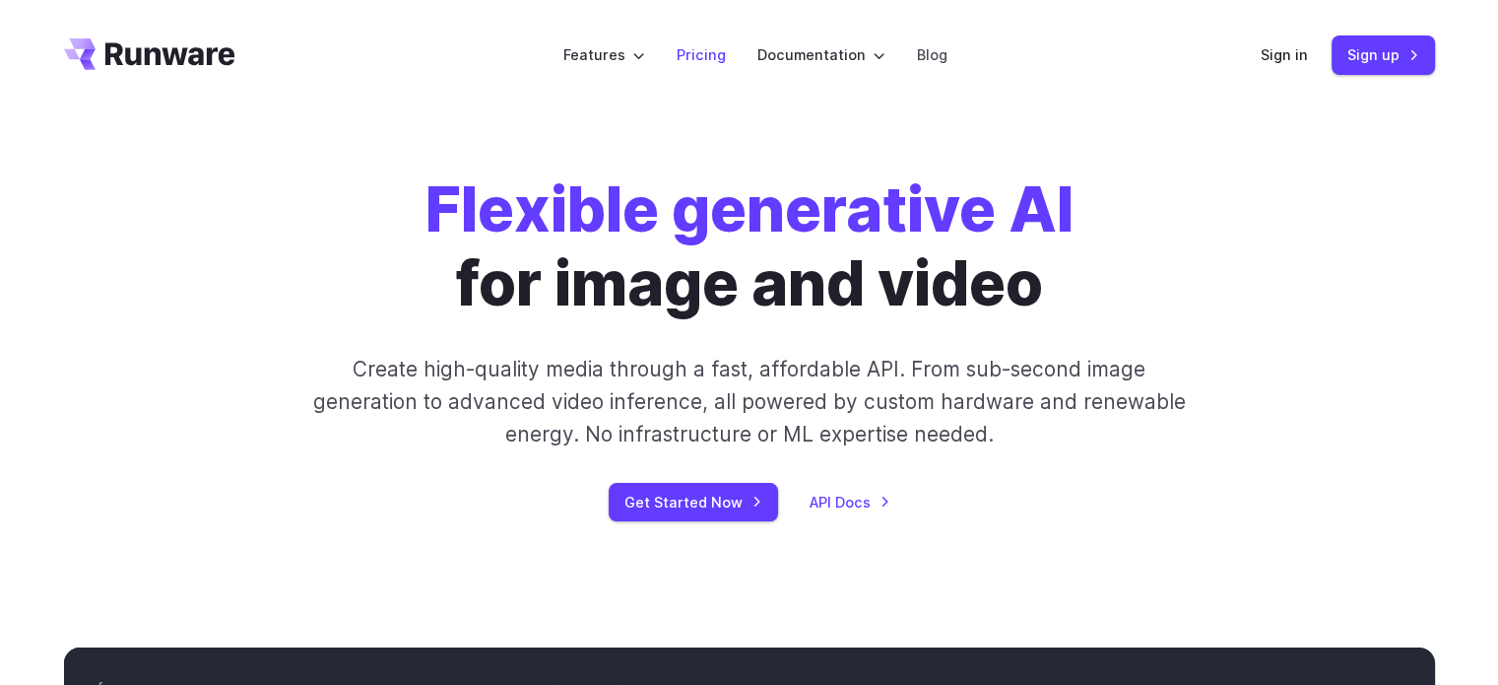
click at [703, 56] on link "Pricing" at bounding box center [701, 54] width 49 height 23
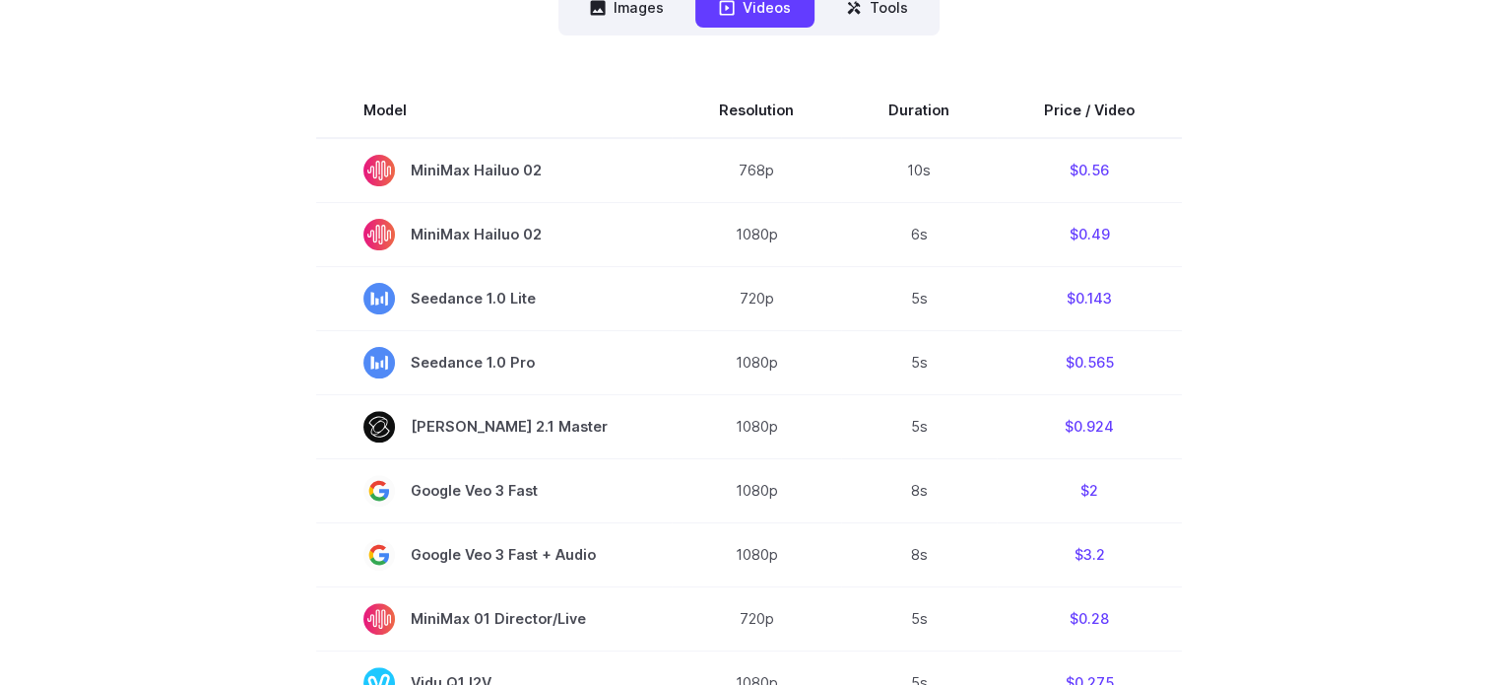
scroll to position [493, 0]
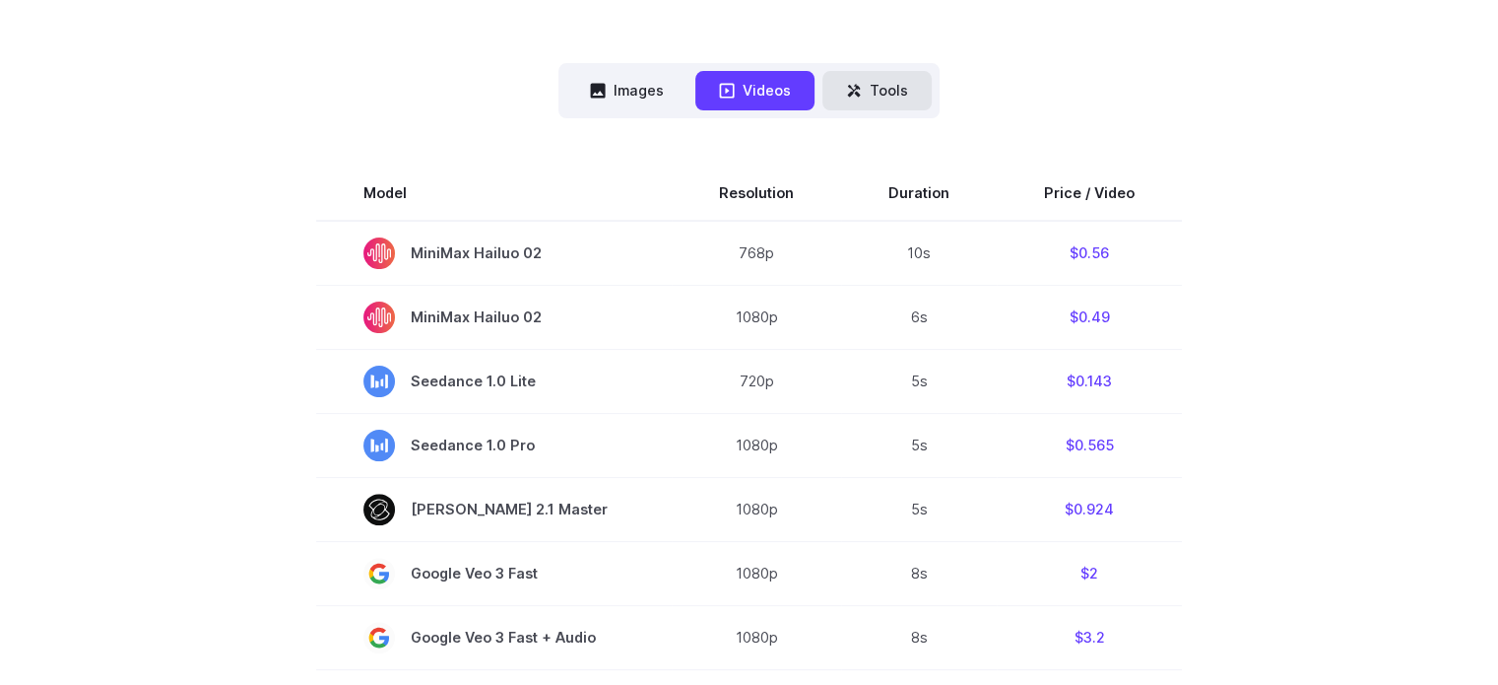
click at [893, 86] on button "Tools" at bounding box center [877, 90] width 109 height 38
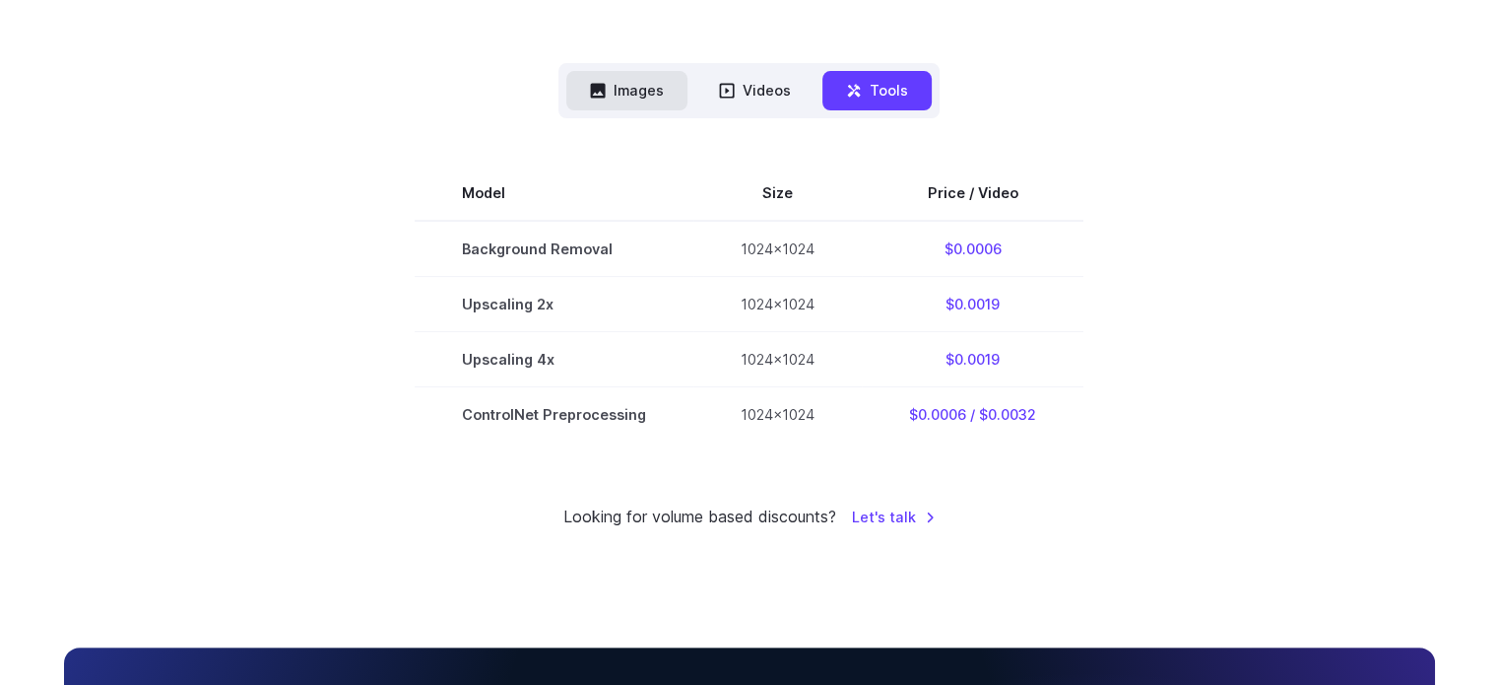
click at [643, 87] on button "Images" at bounding box center [626, 90] width 121 height 38
